Goal: Task Accomplishment & Management: Manage account settings

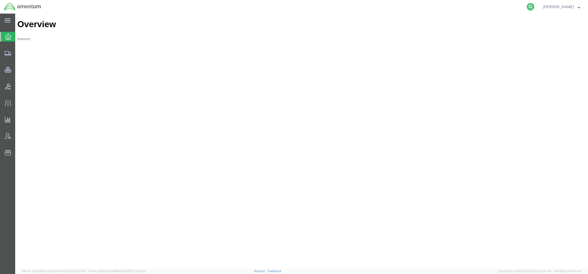
click at [529, 4] on icon at bounding box center [531, 7] width 8 height 8
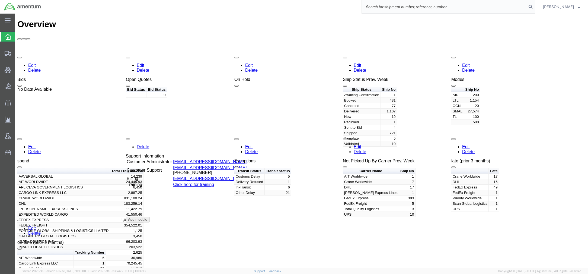
paste input "C-203207127"
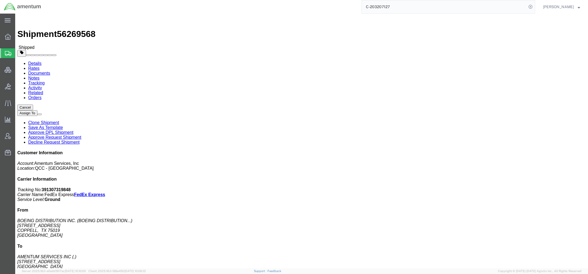
click at [19, 55] on span "Shipments" at bounding box center [17, 53] width 4 height 11
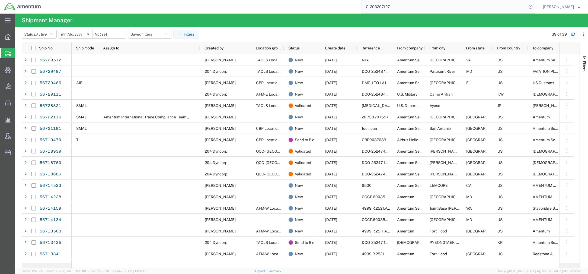
click at [461, 5] on input "C-203207127" at bounding box center [444, 6] width 165 height 13
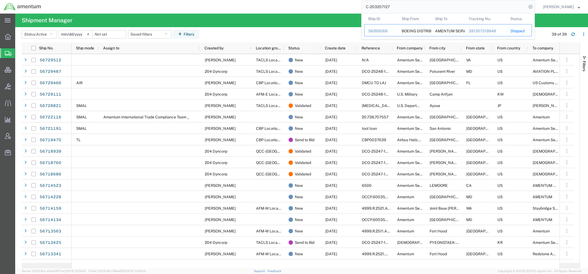
click at [378, 31] on div "56269568" at bounding box center [382, 31] width 26 height 6
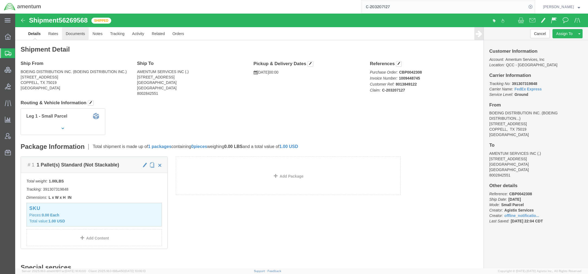
click link "Documents"
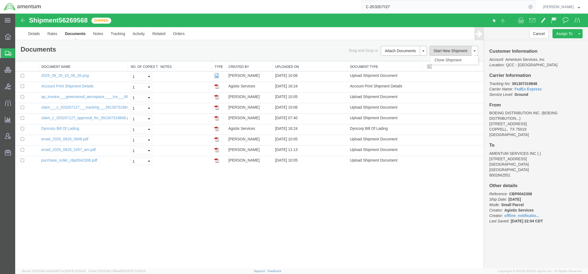
drag, startPoint x: 572, startPoint y: 82, endPoint x: 443, endPoint y: 51, distance: 132.6
click at [572, 82] on p "Tracking No: 391307319848 Carrier Name: FedEx Express FedEx Express Service Lev…" at bounding box center [536, 89] width 93 height 16
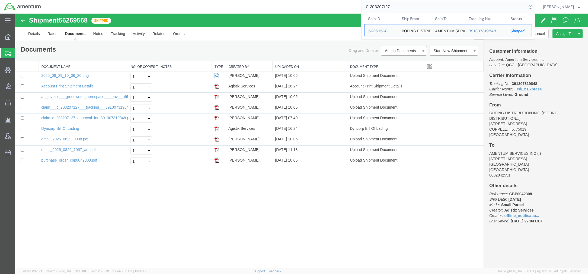
drag, startPoint x: 397, startPoint y: 7, endPoint x: 307, endPoint y: 4, distance: 89.3
click at [307, 4] on div "C-203207127 Ship ID Ship From Ship To Tracking Nu. Status Ship ID 56269568 Ship…" at bounding box center [290, 7] width 490 height 14
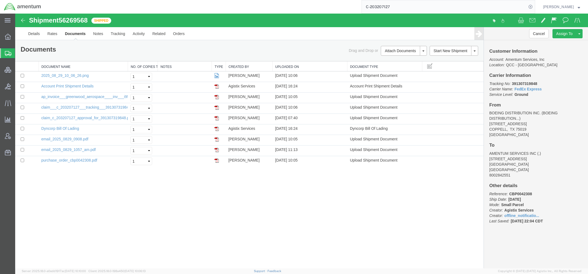
paste input "56666750"
type input "56666750"
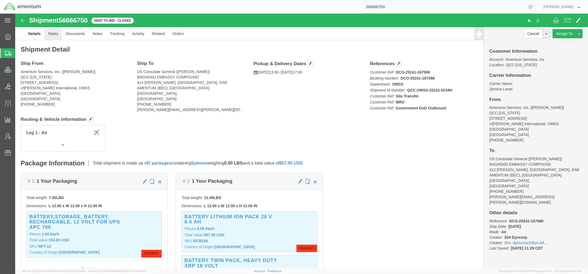
click link "Rates"
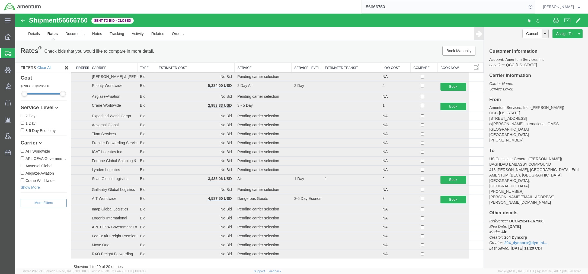
click at [213, 64] on th "Estimated Cost" at bounding box center [195, 67] width 79 height 10
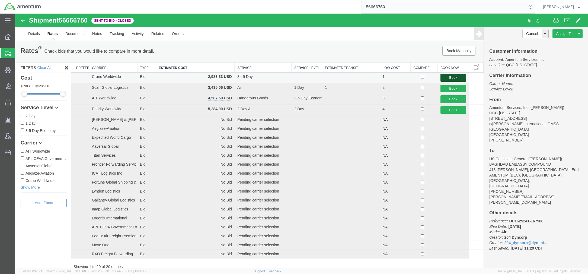
click at [447, 78] on button "Book" at bounding box center [454, 78] width 26 height 8
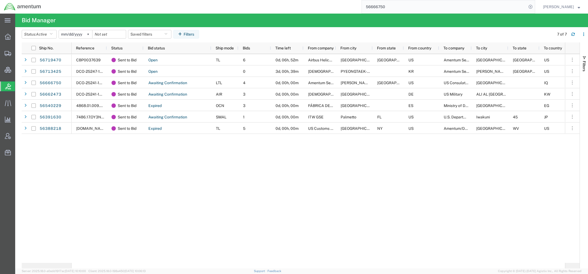
click at [530, 164] on div "CBP0037639 Sent to Bid Open TL 6 0d, 06h, 52m Airbus Helicopters, Inc [GEOGRAPH…" at bounding box center [319, 158] width 494 height 209
click at [416, 12] on input "56666750" at bounding box center [444, 6] width 165 height 13
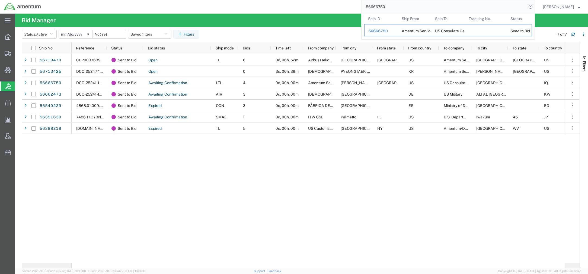
click at [384, 31] on span "56666750" at bounding box center [379, 31] width 20 height 4
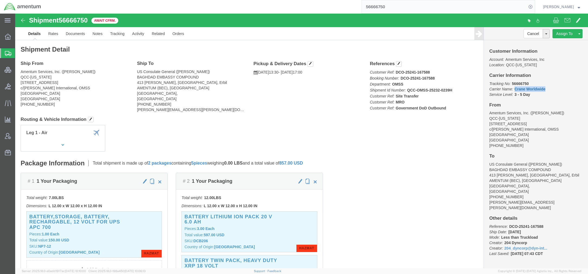
drag, startPoint x: 530, startPoint y: 74, endPoint x: 498, endPoint y: 77, distance: 32.7
click p "Tracking No: 56666750 Carrier Name: Crane Worldwide Crane Worldwide Service Lev…"
copy link "Crane Worldwide"
drag, startPoint x: 26, startPoint y: 54, endPoint x: 1, endPoint y: 53, distance: 25.0
click at [19, 54] on span "Shipments" at bounding box center [17, 53] width 4 height 11
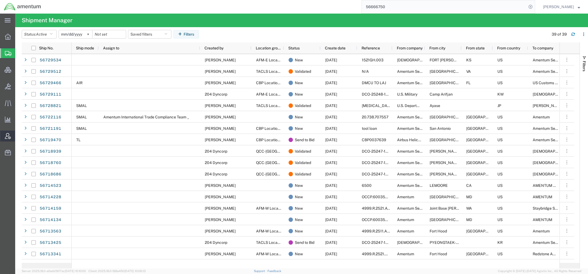
click at [19, 135] on span "Account Admin" at bounding box center [17, 136] width 4 height 11
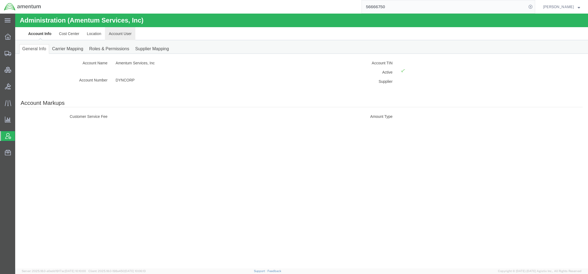
click at [129, 35] on link "Account User" at bounding box center [120, 33] width 30 height 13
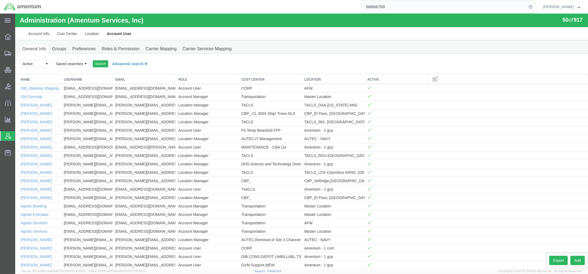
click at [129, 67] on button "Advanced search" at bounding box center [130, 63] width 44 height 9
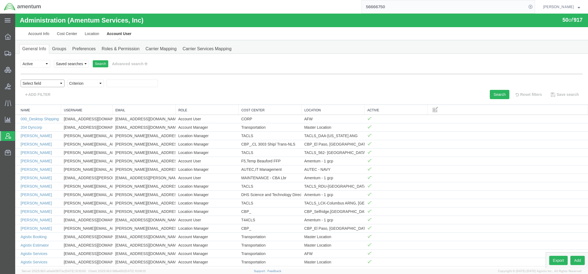
click at [40, 84] on select "Select field Cost Center Email Location Name Role Username" at bounding box center [43, 84] width 44 height 8
select select "personName"
click at [21, 80] on select "Select field Cost Center Email Location Name Role Username" at bounding box center [43, 84] width 44 height 8
click at [98, 84] on select "Criterion contains does not contain is is blank is not blank starts with" at bounding box center [85, 84] width 37 height 8
select select "contains"
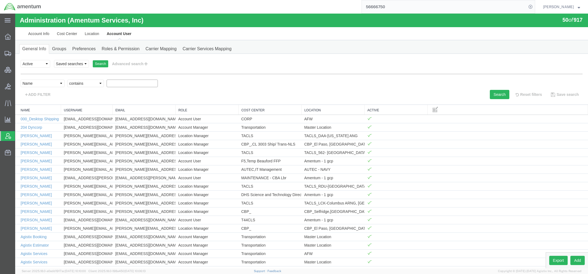
click at [67, 80] on select "Criterion contains does not contain is is blank is not blank starts with" at bounding box center [85, 84] width 37 height 8
click at [502, 96] on button "Search" at bounding box center [500, 94] width 20 height 9
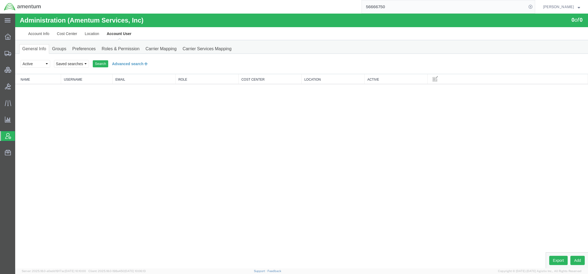
click at [139, 65] on button "Advanced search" at bounding box center [130, 63] width 44 height 9
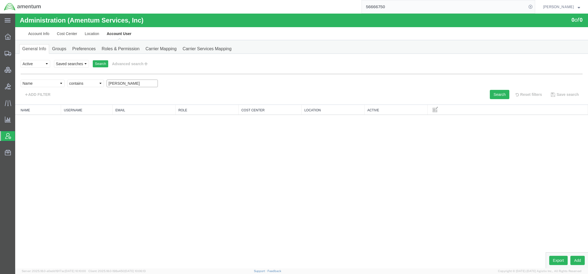
drag, startPoint x: 116, startPoint y: 84, endPoint x: -69, endPoint y: 64, distance: 185.6
click at [15, 64] on html "Administration (Amentum Services, Inc) 0 of 0 Account Info Cost Center Location…" at bounding box center [301, 141] width 573 height 255
type input "[PERSON_NAME]"
click at [503, 97] on button "Search" at bounding box center [500, 94] width 20 height 9
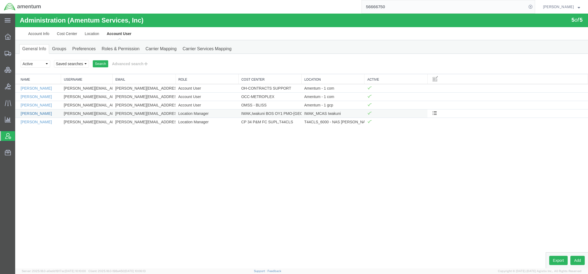
click at [35, 114] on link "[PERSON_NAME]" at bounding box center [36, 113] width 31 height 4
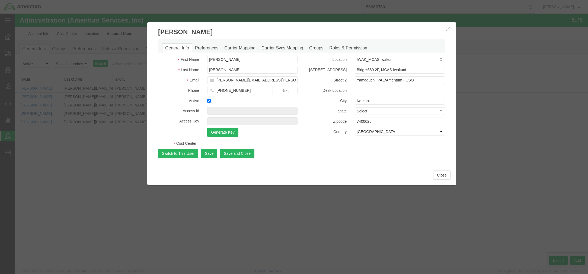
select select "COSTCENTER"
select select "DEPARTMENT"
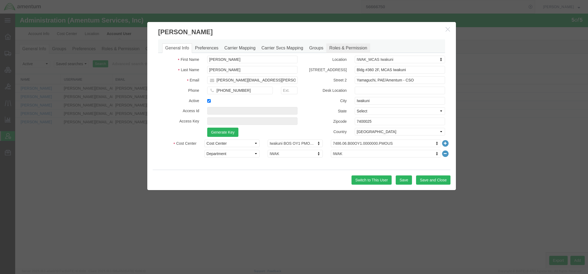
click at [344, 51] on link "Roles & Permission" at bounding box center [349, 48] width 44 height 10
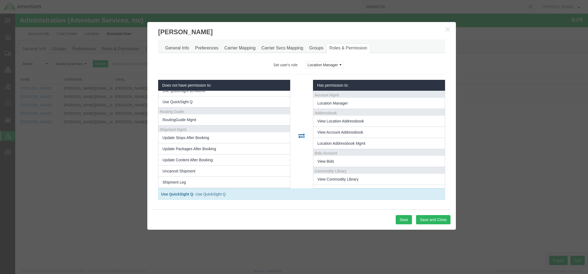
scroll to position [386, 0]
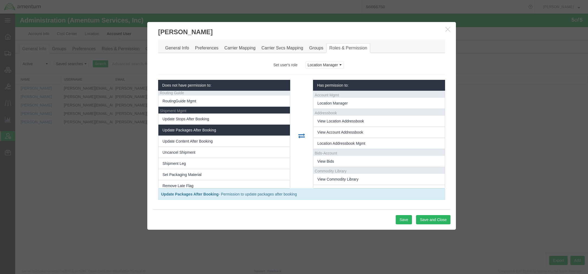
click at [229, 135] on li "Update Packages After Booking" at bounding box center [225, 130] width 132 height 11
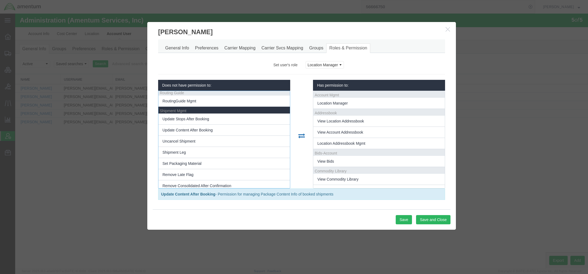
click at [229, 135] on li "Update Content After Booking" at bounding box center [225, 130] width 132 height 11
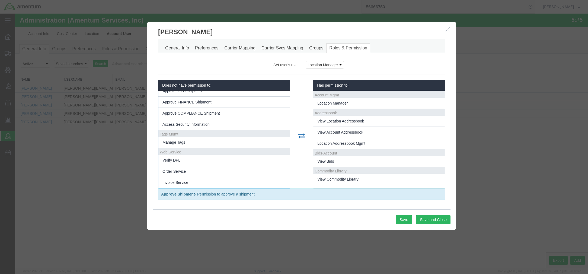
scroll to position [631, 0]
click at [426, 221] on button "Save and Close" at bounding box center [433, 219] width 34 height 9
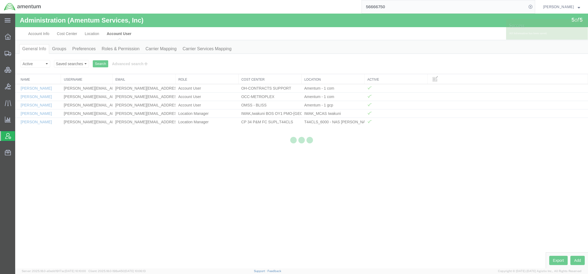
scroll to position [0, 0]
